Goal: Information Seeking & Learning: Learn about a topic

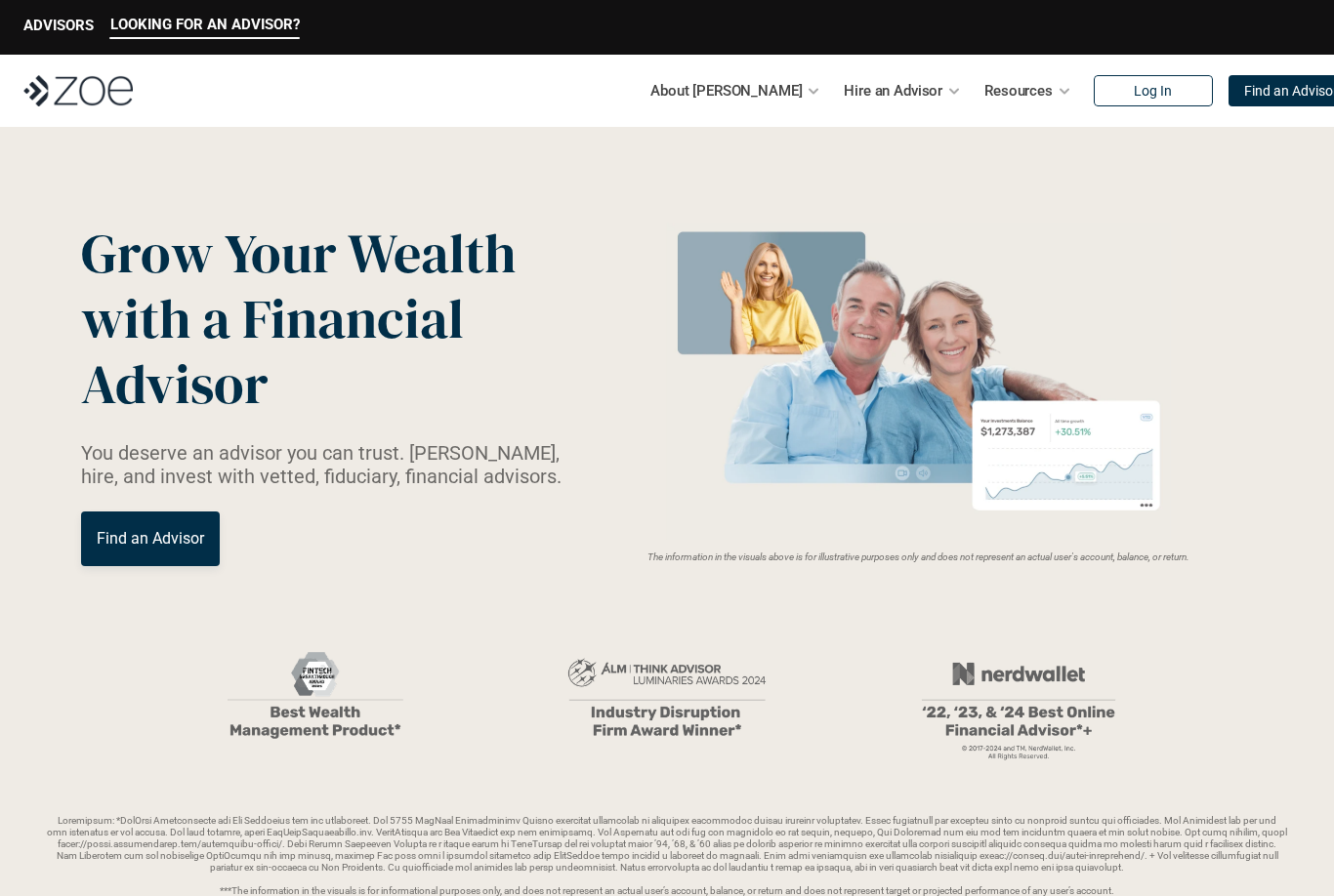
click at [740, 98] on p "About [PERSON_NAME]" at bounding box center [726, 91] width 152 height 29
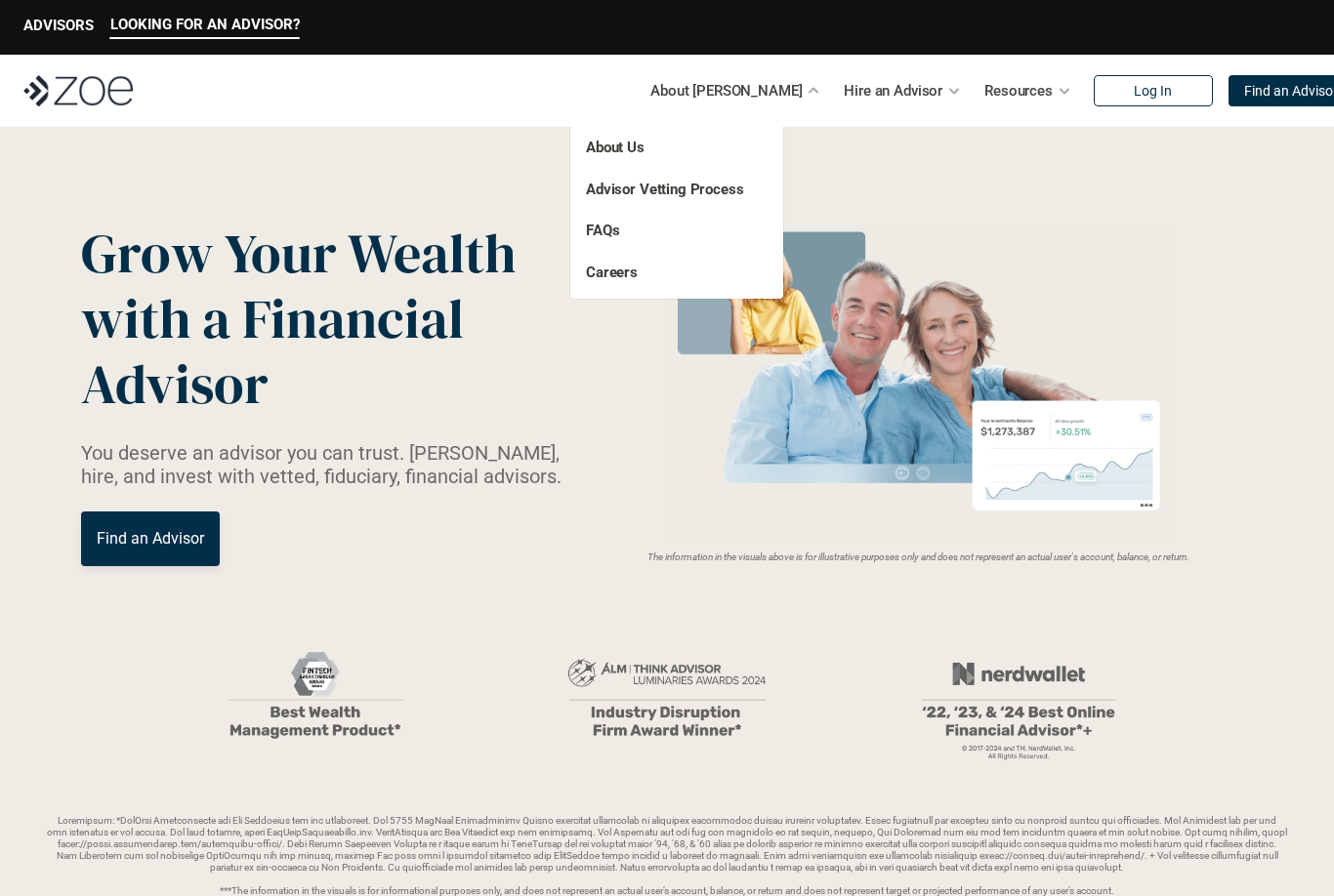
click at [612, 227] on link "FAQs" at bounding box center [602, 230] width 33 height 18
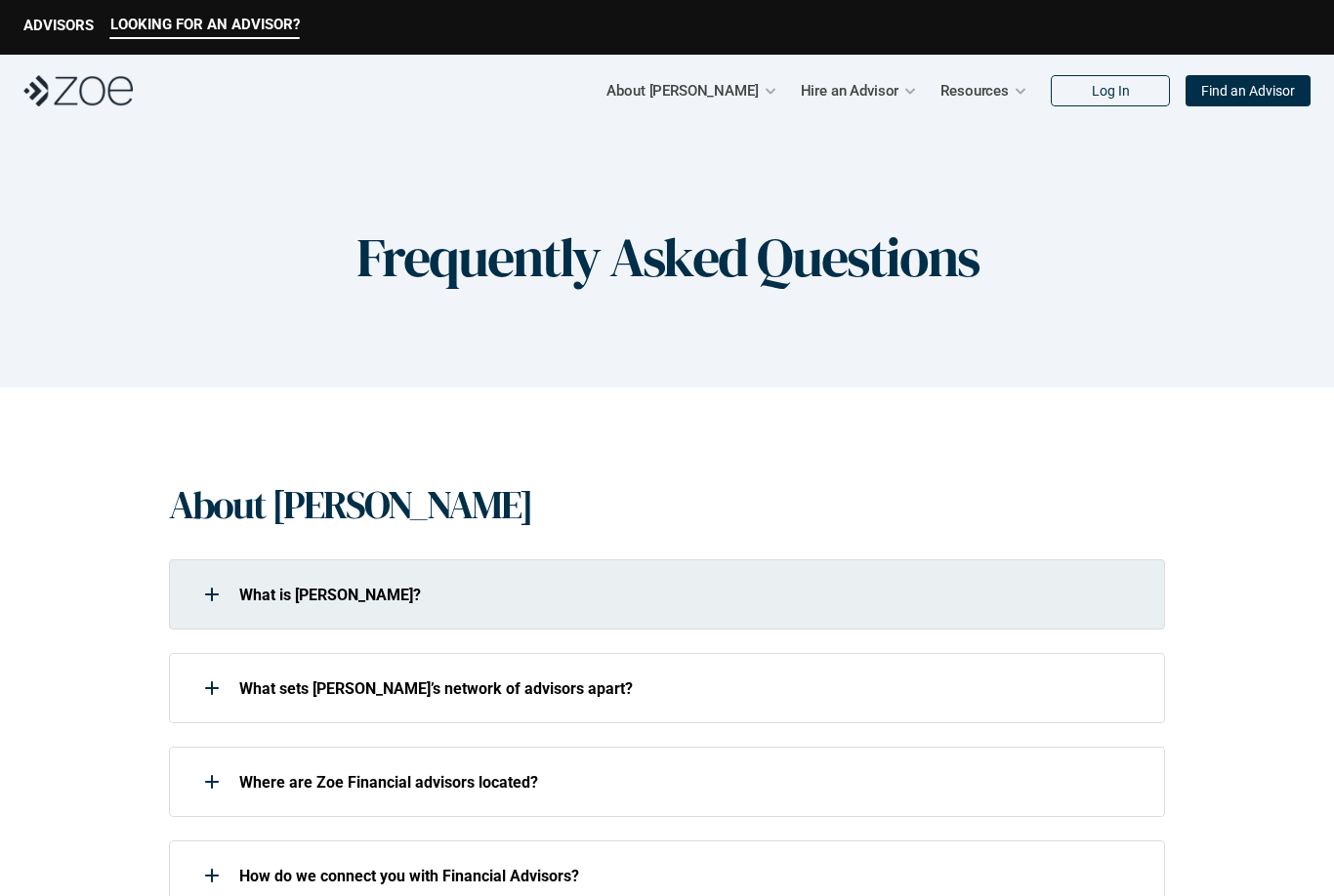
click at [225, 603] on div at bounding box center [212, 594] width 39 height 39
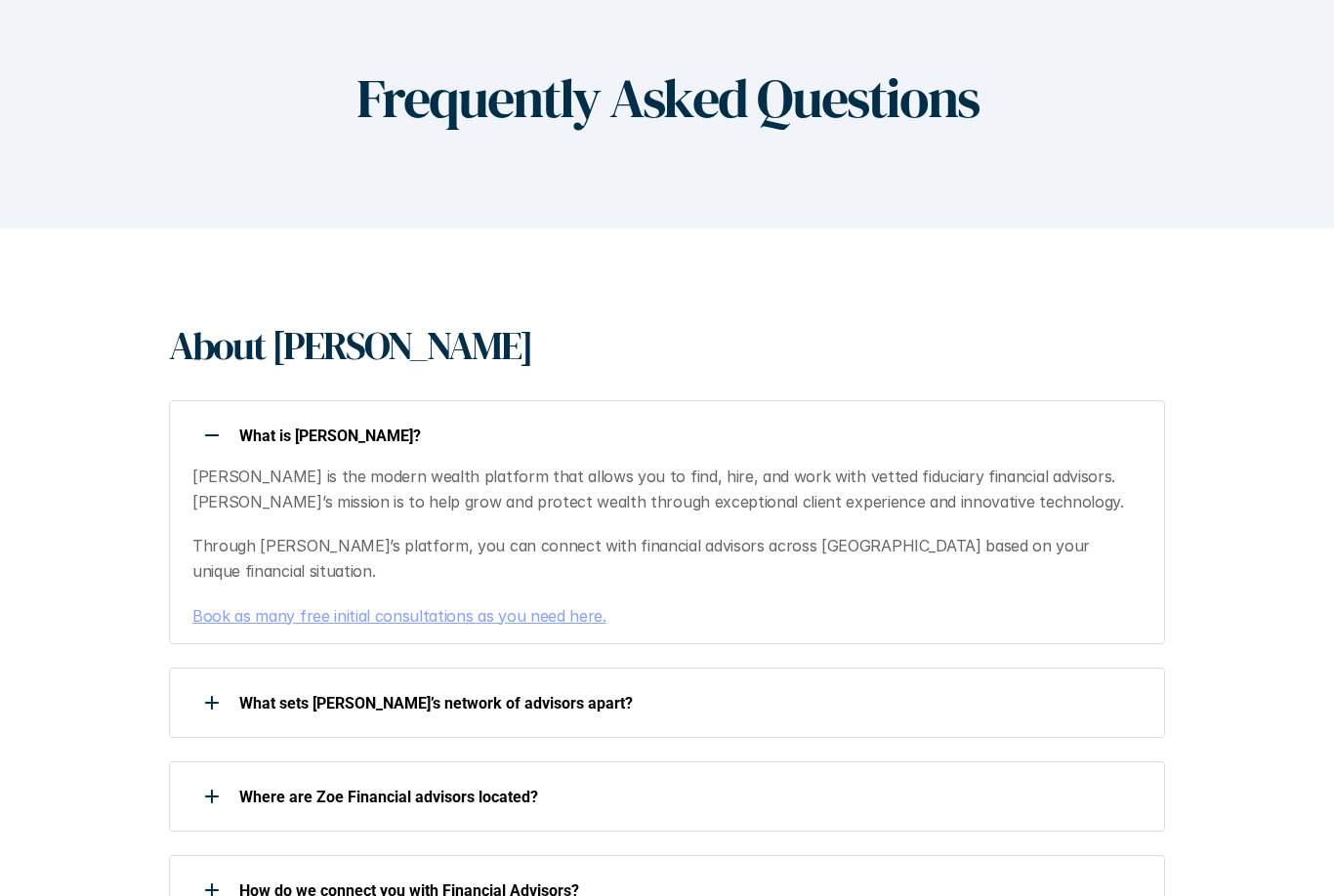
scroll to position [195, 0]
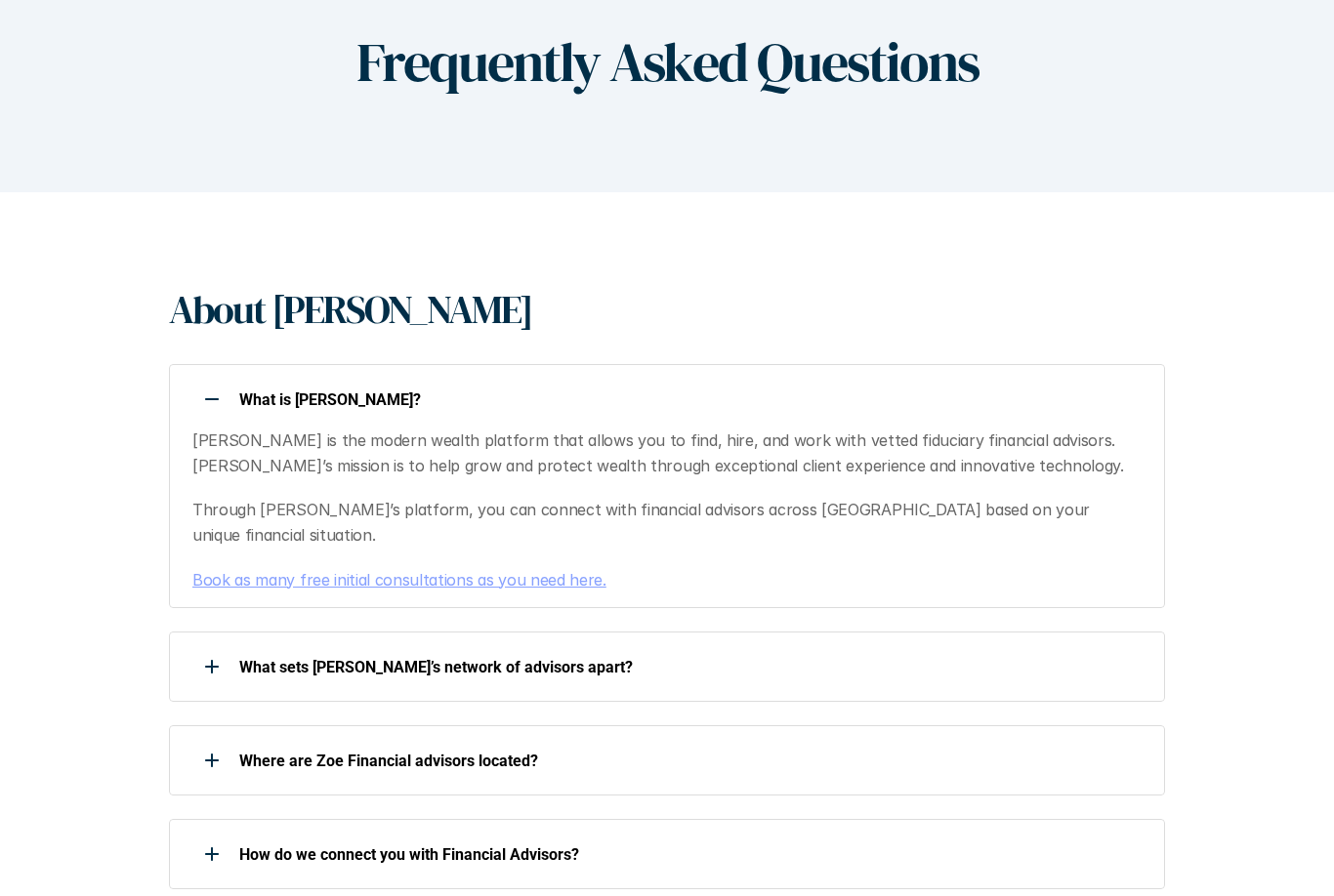
click at [451, 658] on p "What sets [PERSON_NAME]’s network of advisors apart?" at bounding box center [689, 667] width 900 height 19
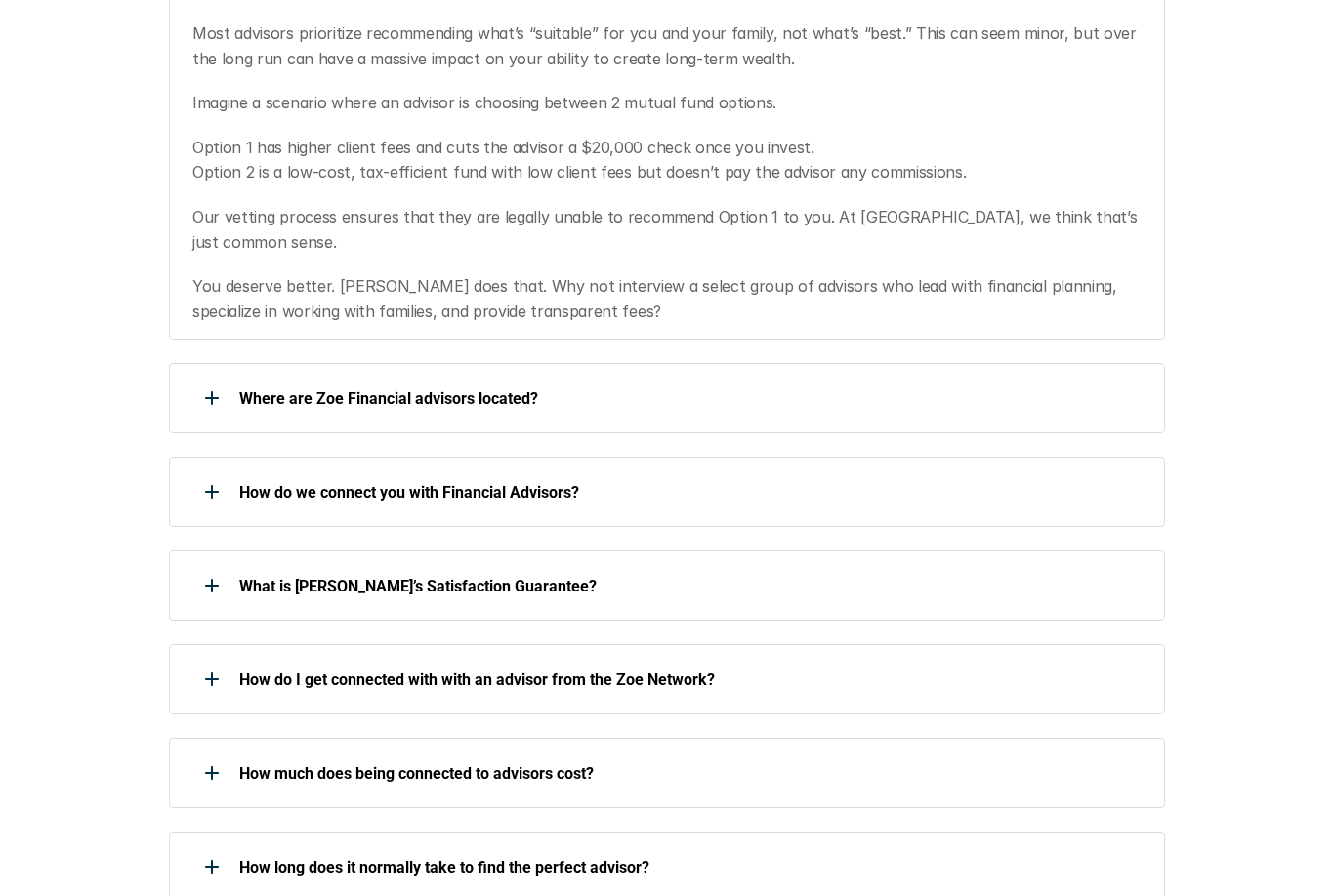
scroll to position [987, 0]
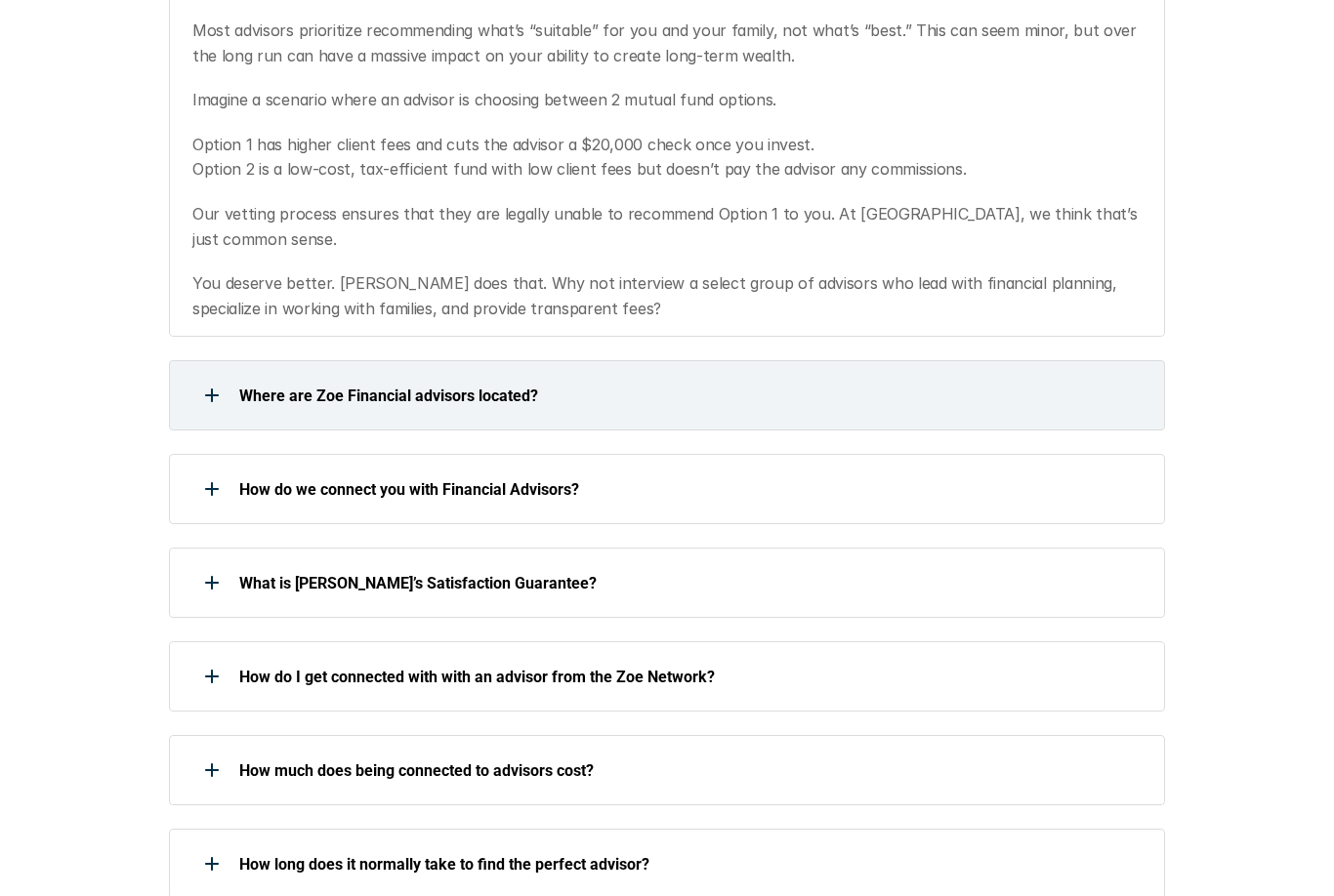
click at [228, 376] on div at bounding box center [212, 396] width 39 height 39
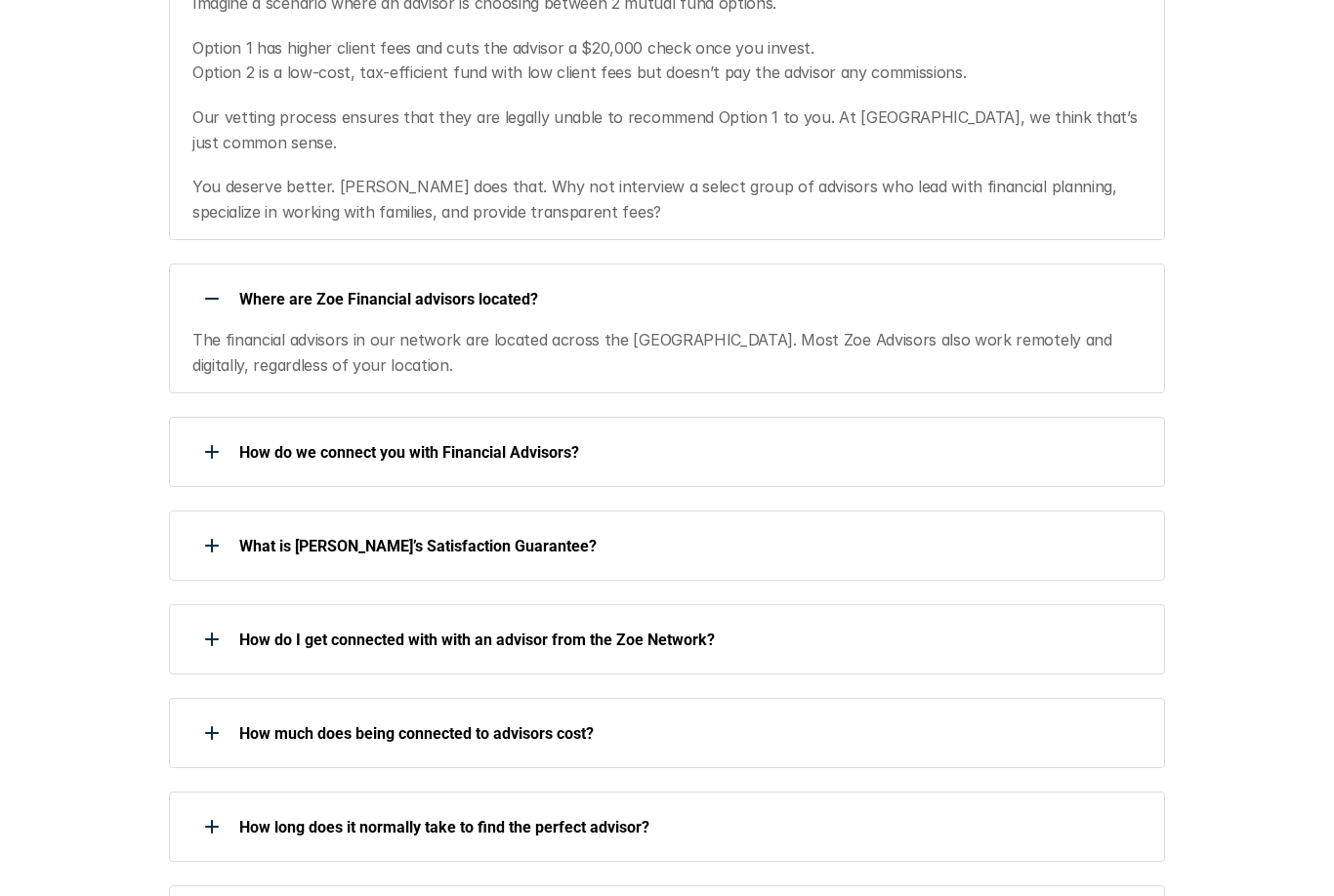
scroll to position [1087, 0]
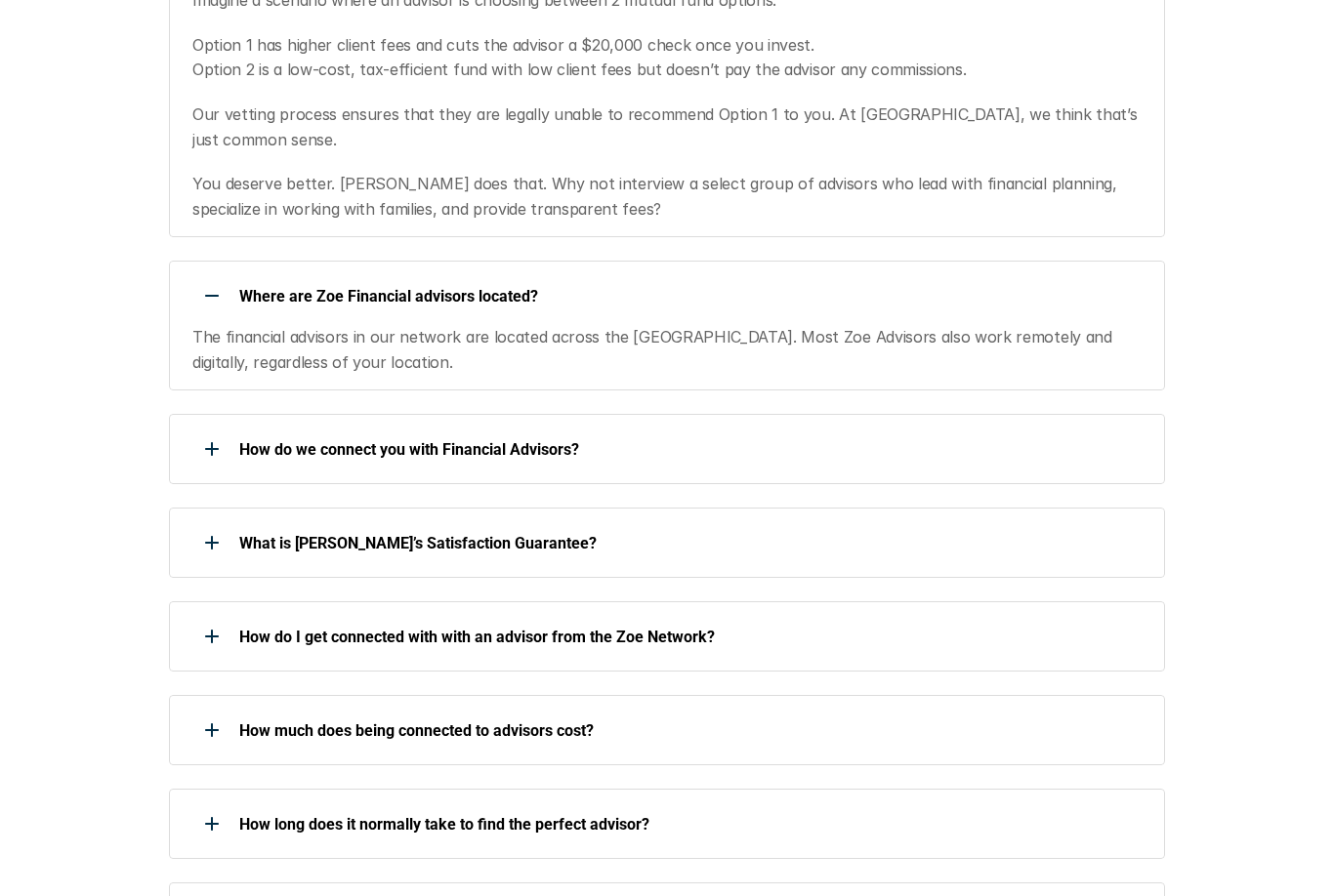
click at [228, 430] on div at bounding box center [212, 449] width 39 height 39
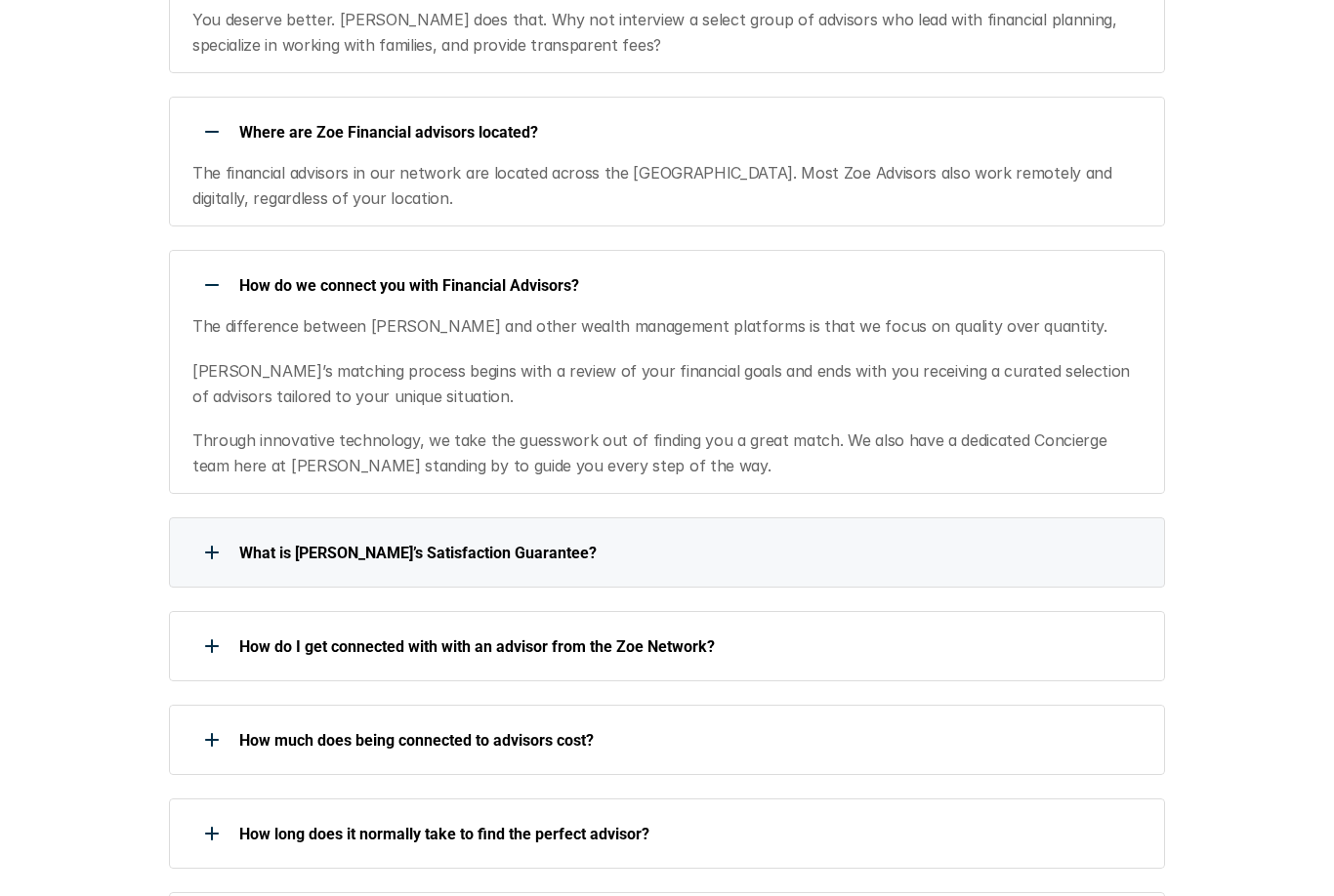
scroll to position [1250, 0]
click at [867, 543] on p "What is [PERSON_NAME]’s Satisfaction Guarantee?" at bounding box center [689, 552] width 900 height 19
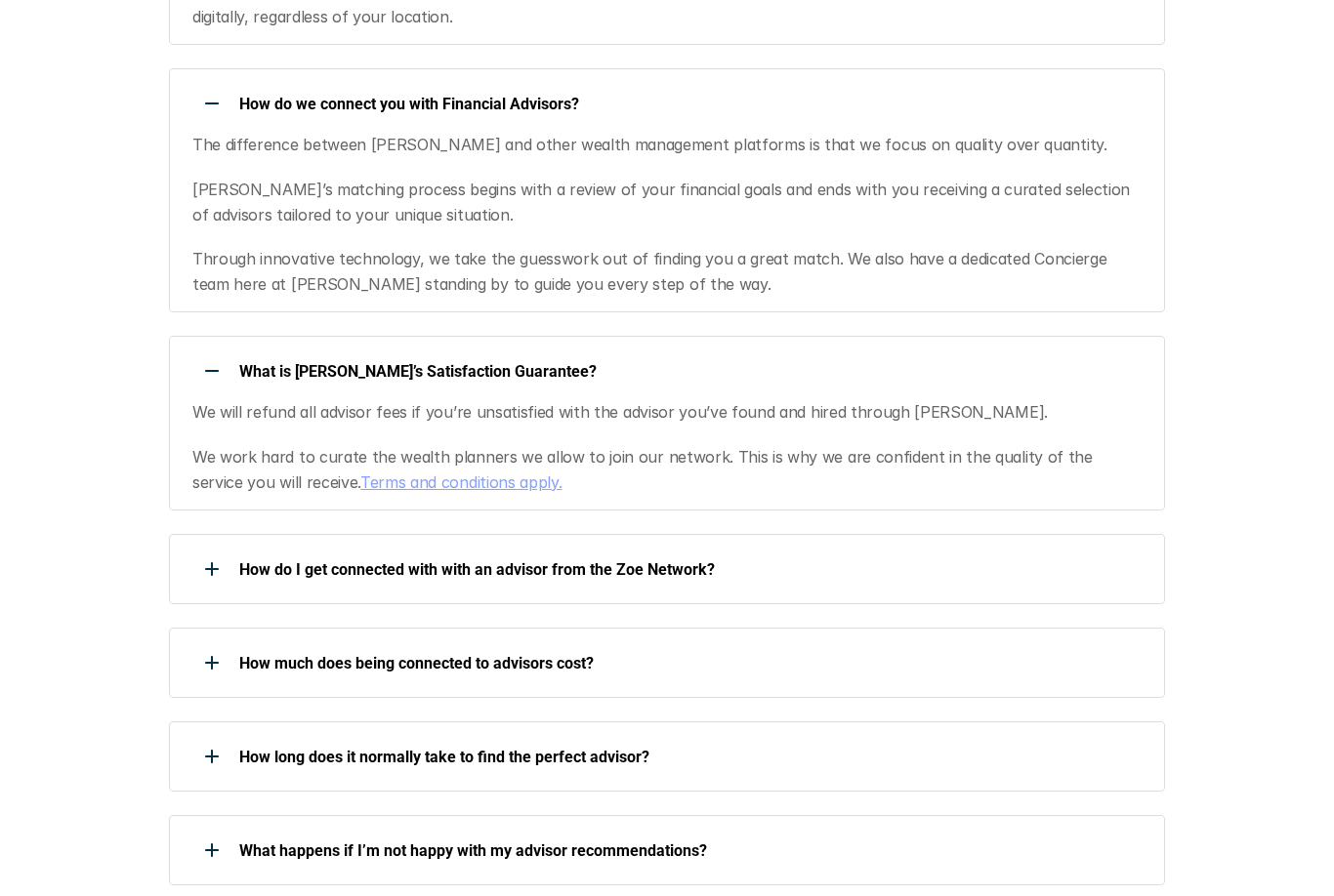
scroll to position [1438, 0]
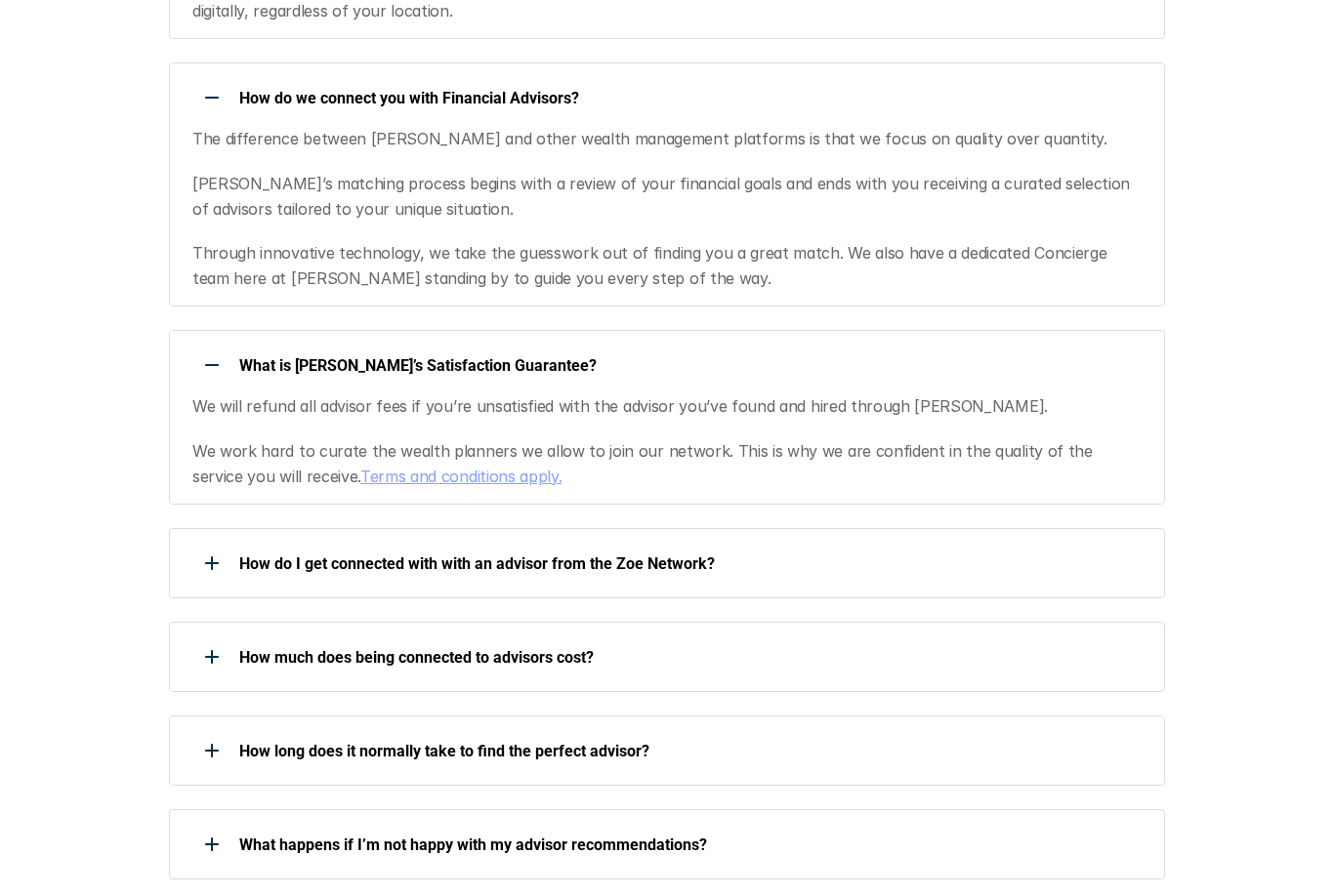
click at [434, 467] on link "Terms and conditions apply." at bounding box center [460, 477] width 201 height 20
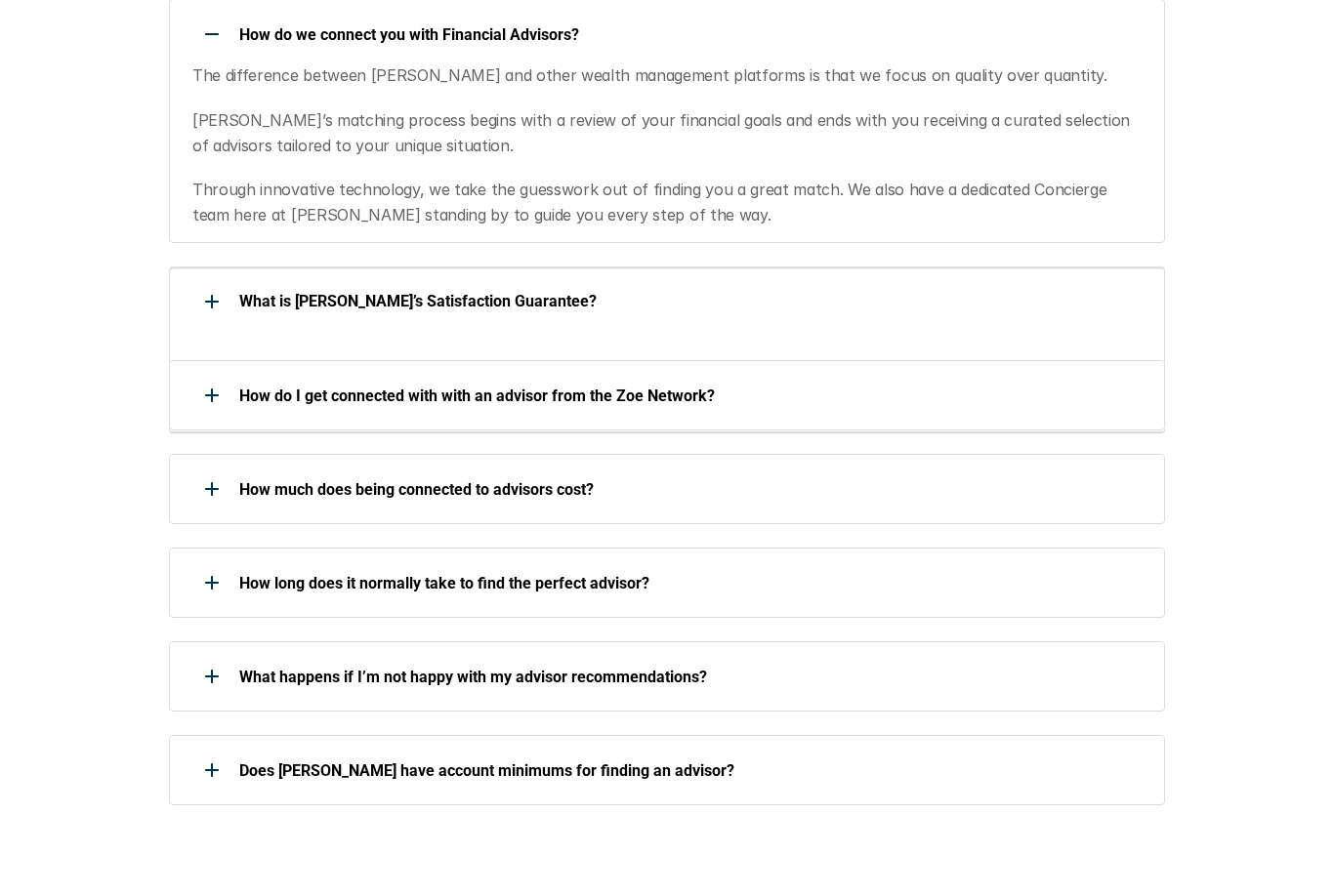
scroll to position [1502, 0]
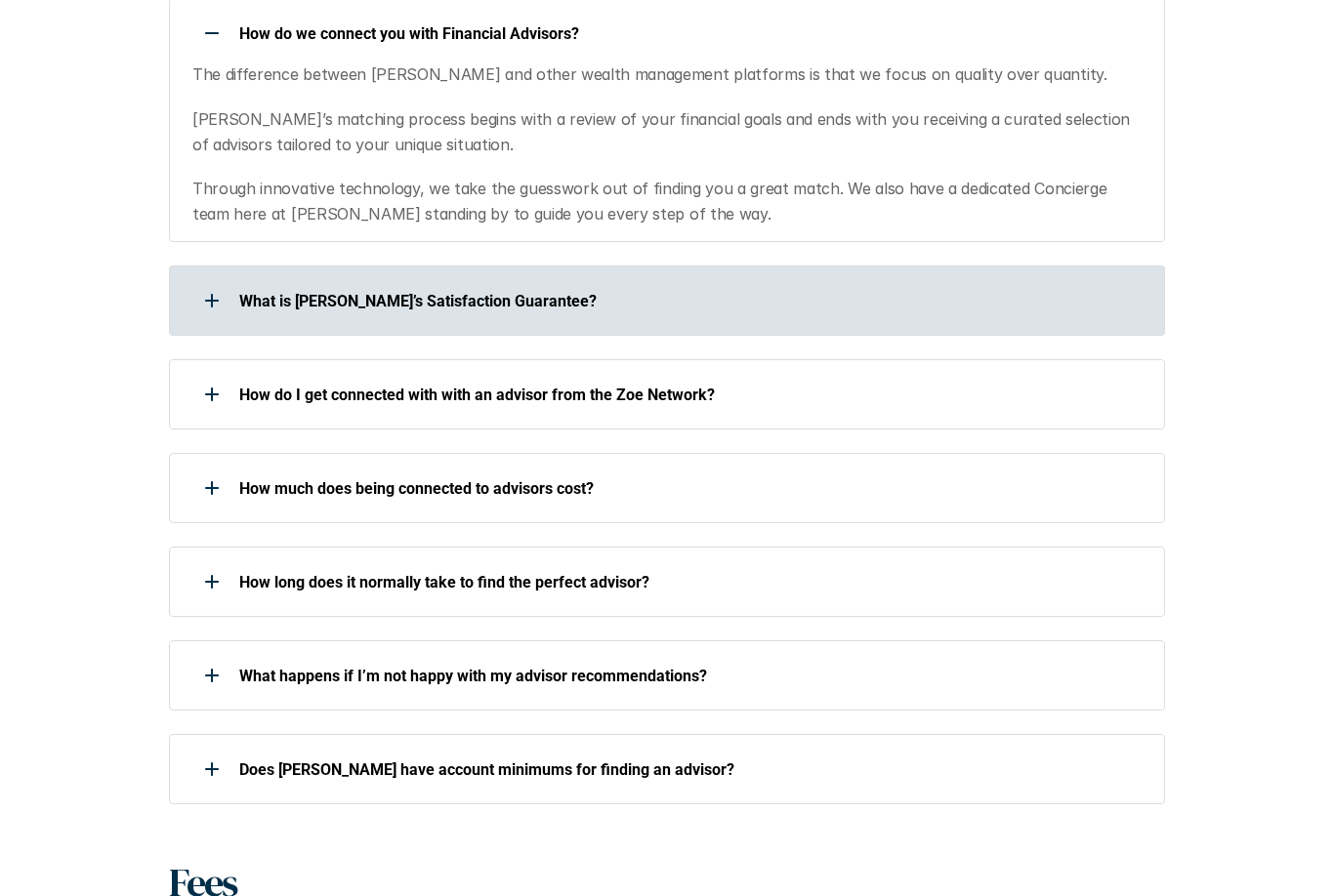
click at [571, 469] on div "How much does being connected to advisors cost?" at bounding box center [653, 489] width 971 height 39
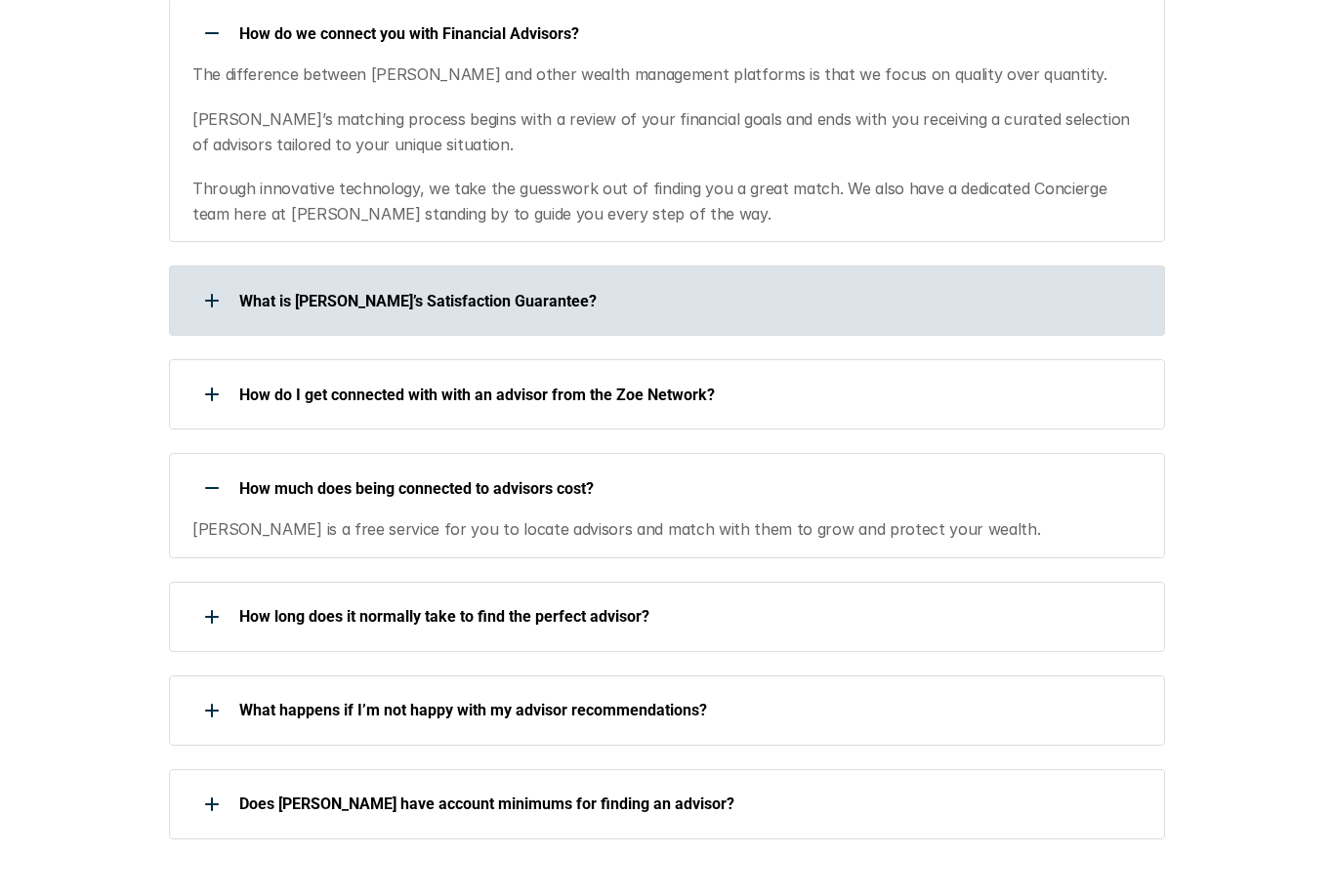
click at [630, 607] on p "How long does it normally take to find the perfect advisor?" at bounding box center [689, 616] width 900 height 19
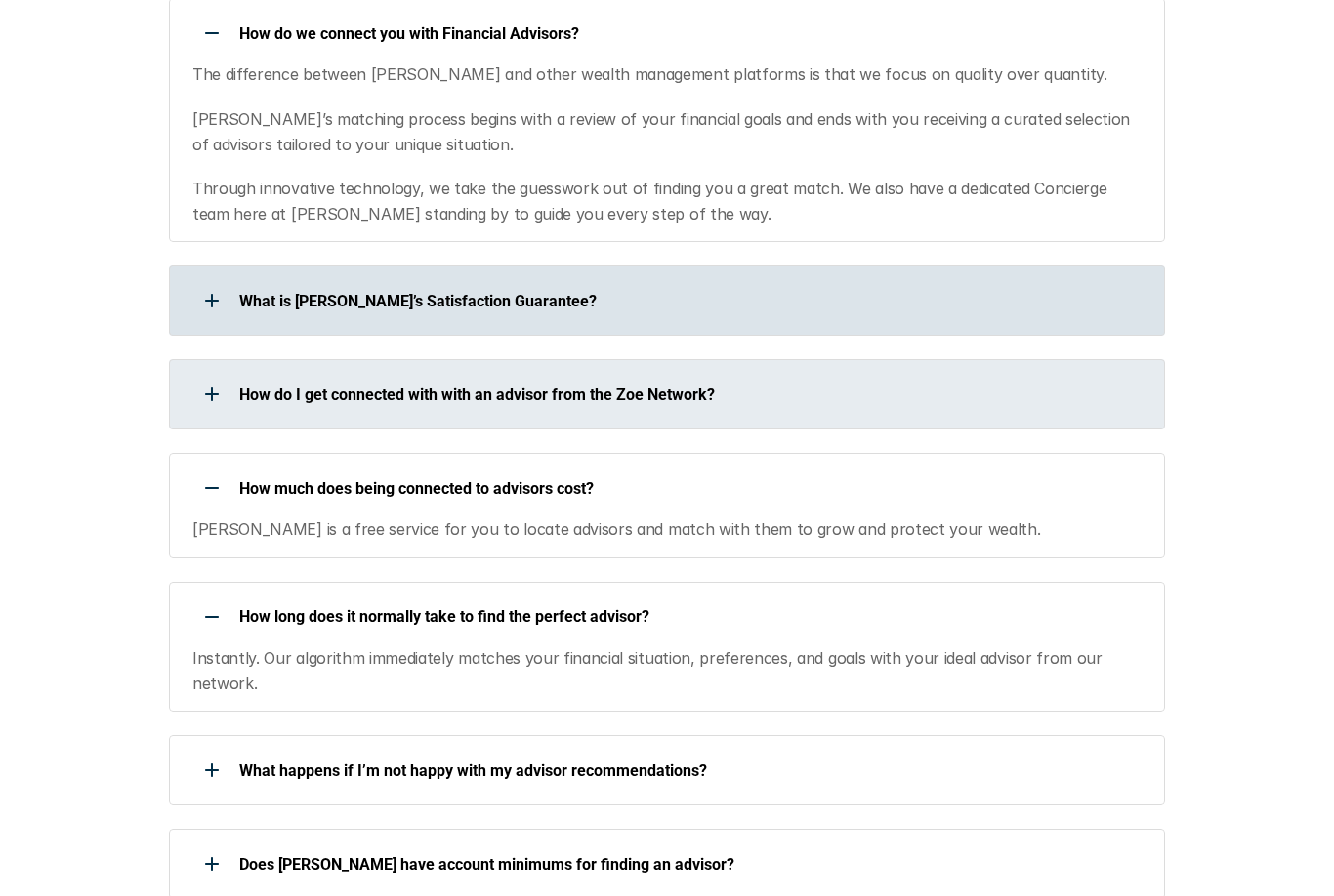
click at [665, 393] on p "How do I get connected with with an advisor from the Zoe Network?" at bounding box center [689, 395] width 900 height 19
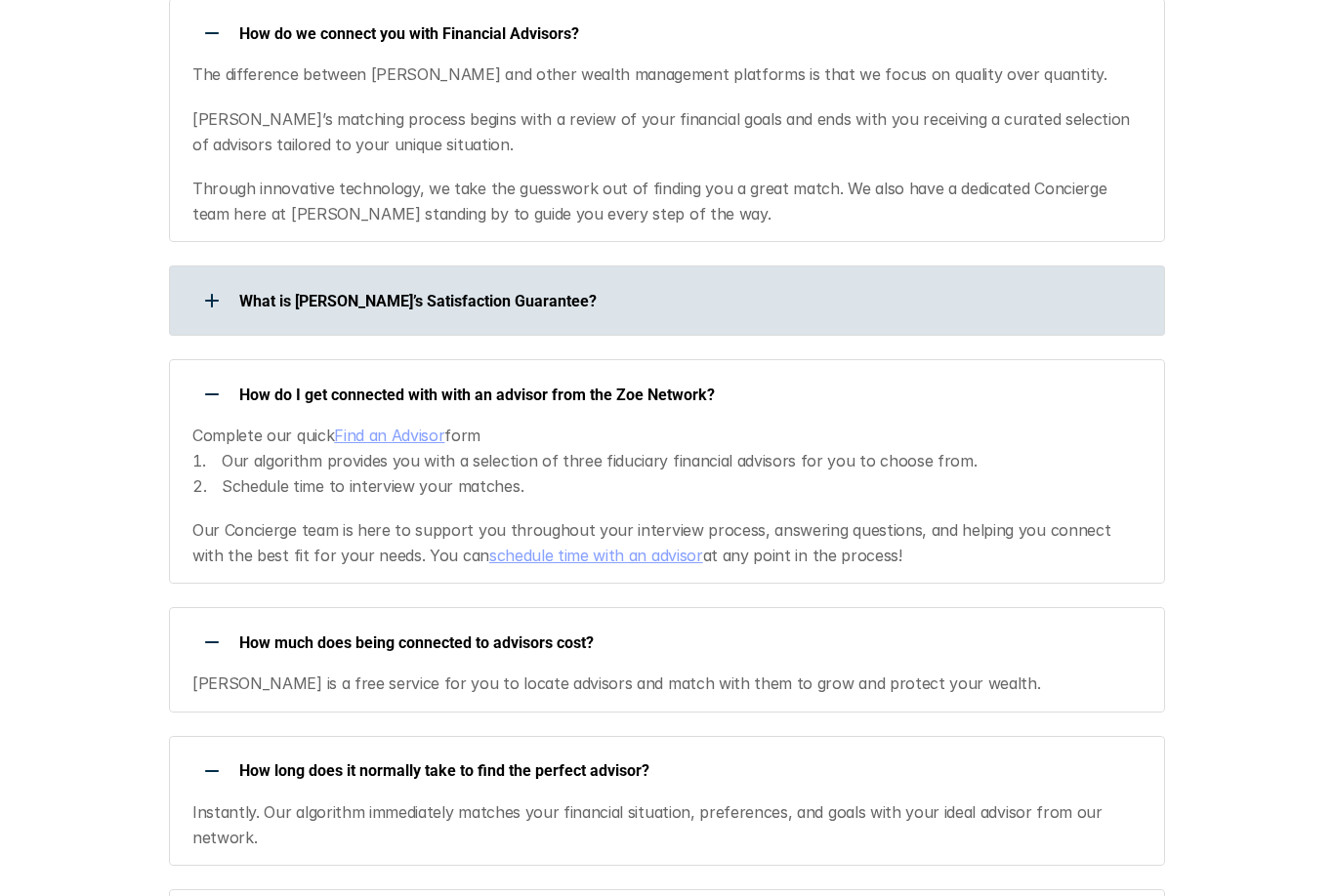
click at [642, 752] on div "How long does it normally take to find the perfect advisor?" at bounding box center [653, 772] width 971 height 39
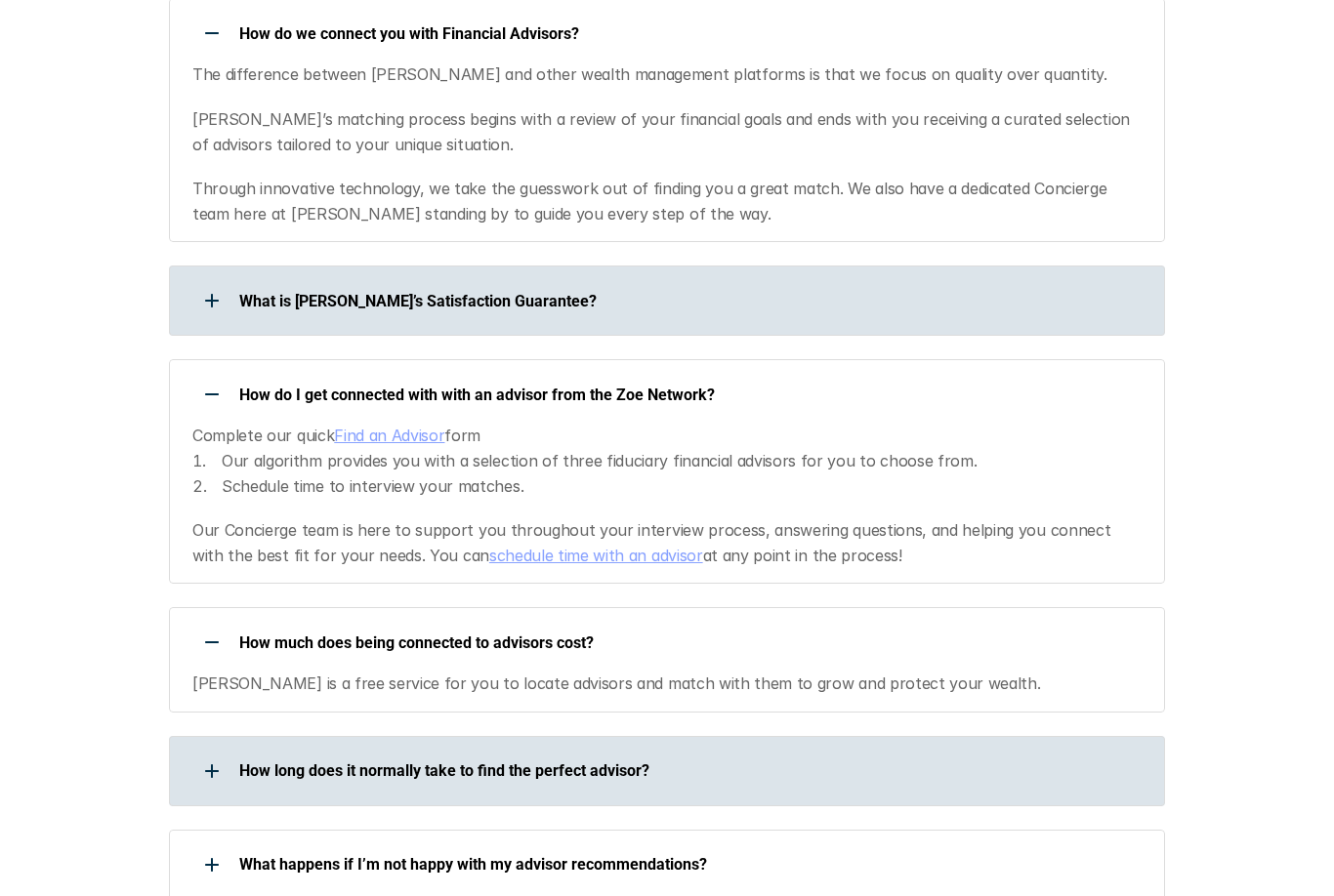
click at [795, 752] on div "How long does it normally take to find the perfect advisor?" at bounding box center [653, 772] width 971 height 39
